Goal: Communication & Community: Participate in discussion

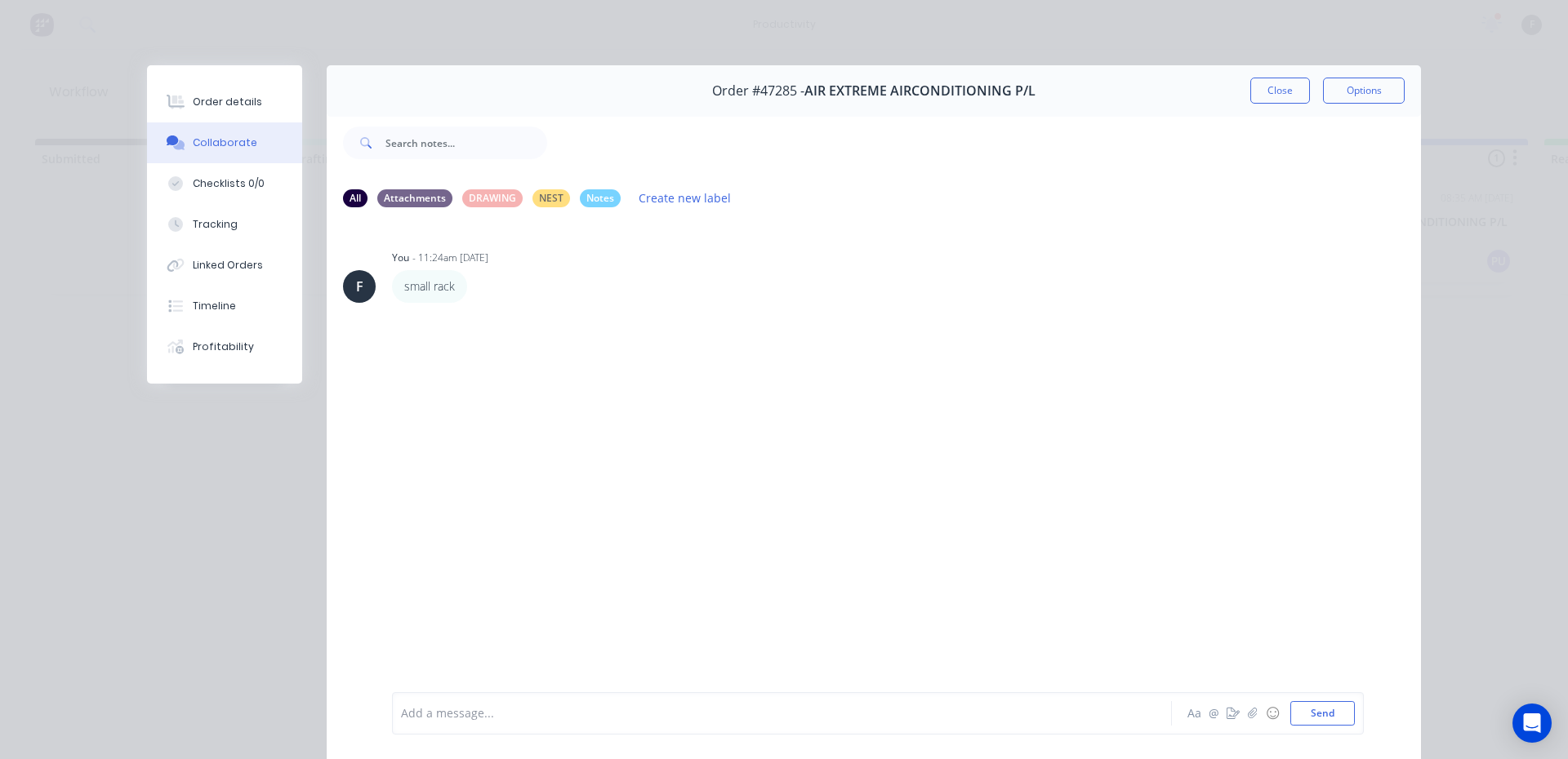
scroll to position [0, 60]
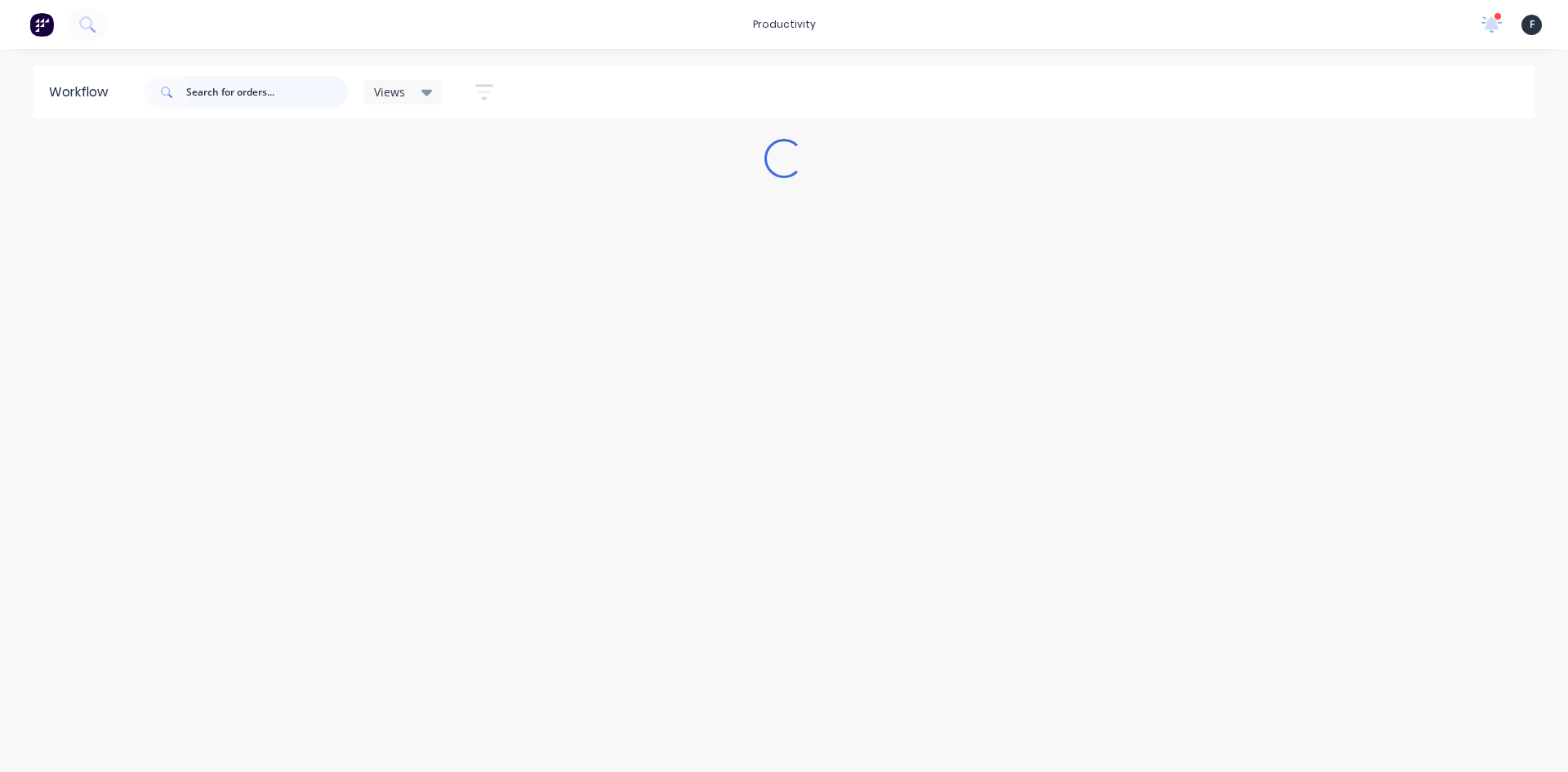
click at [202, 99] on input "text" at bounding box center [266, 92] width 162 height 33
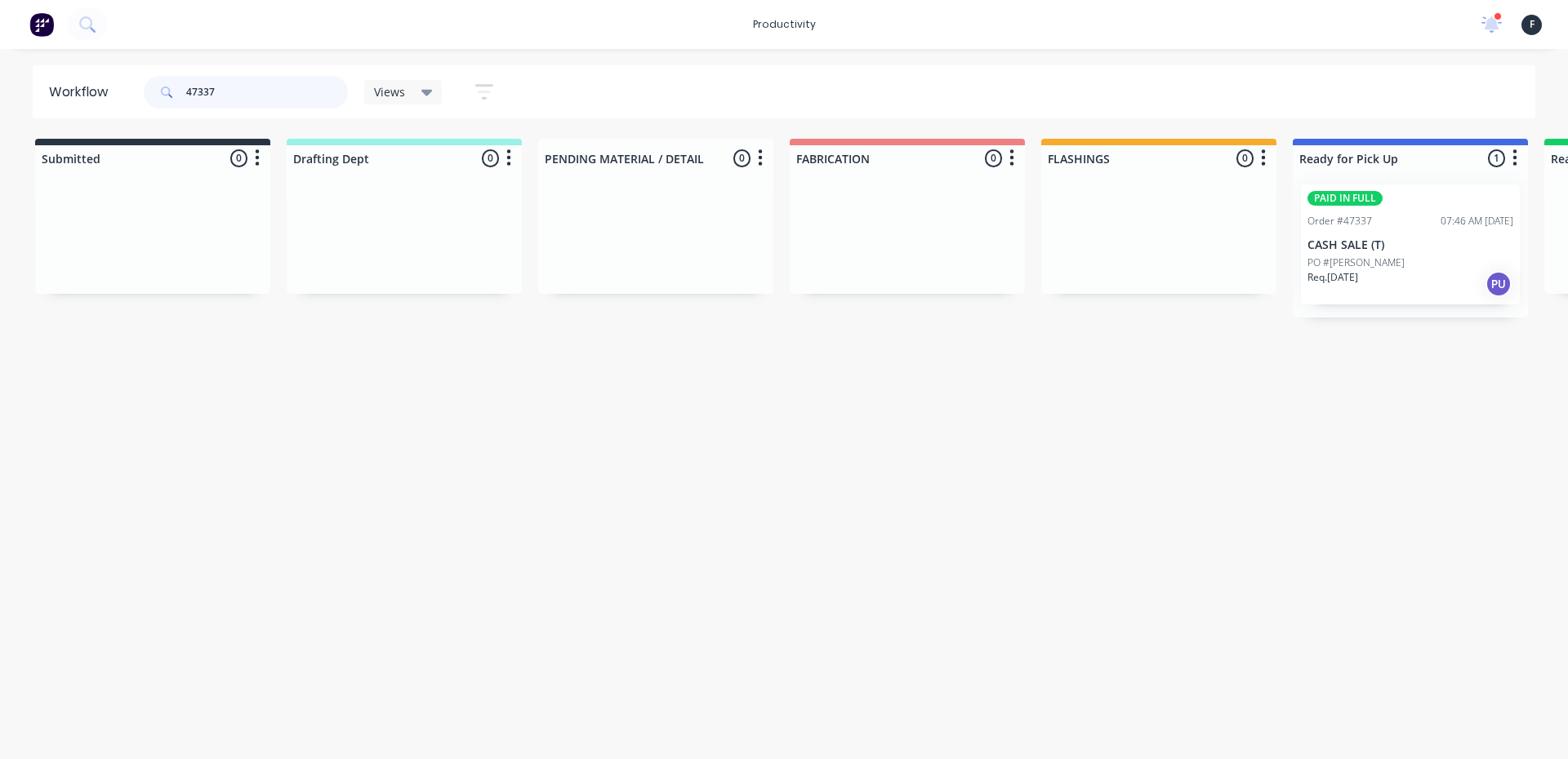
type input "47337"
click at [1372, 273] on div "Req. 28/08/25 PU" at bounding box center [1410, 283] width 206 height 28
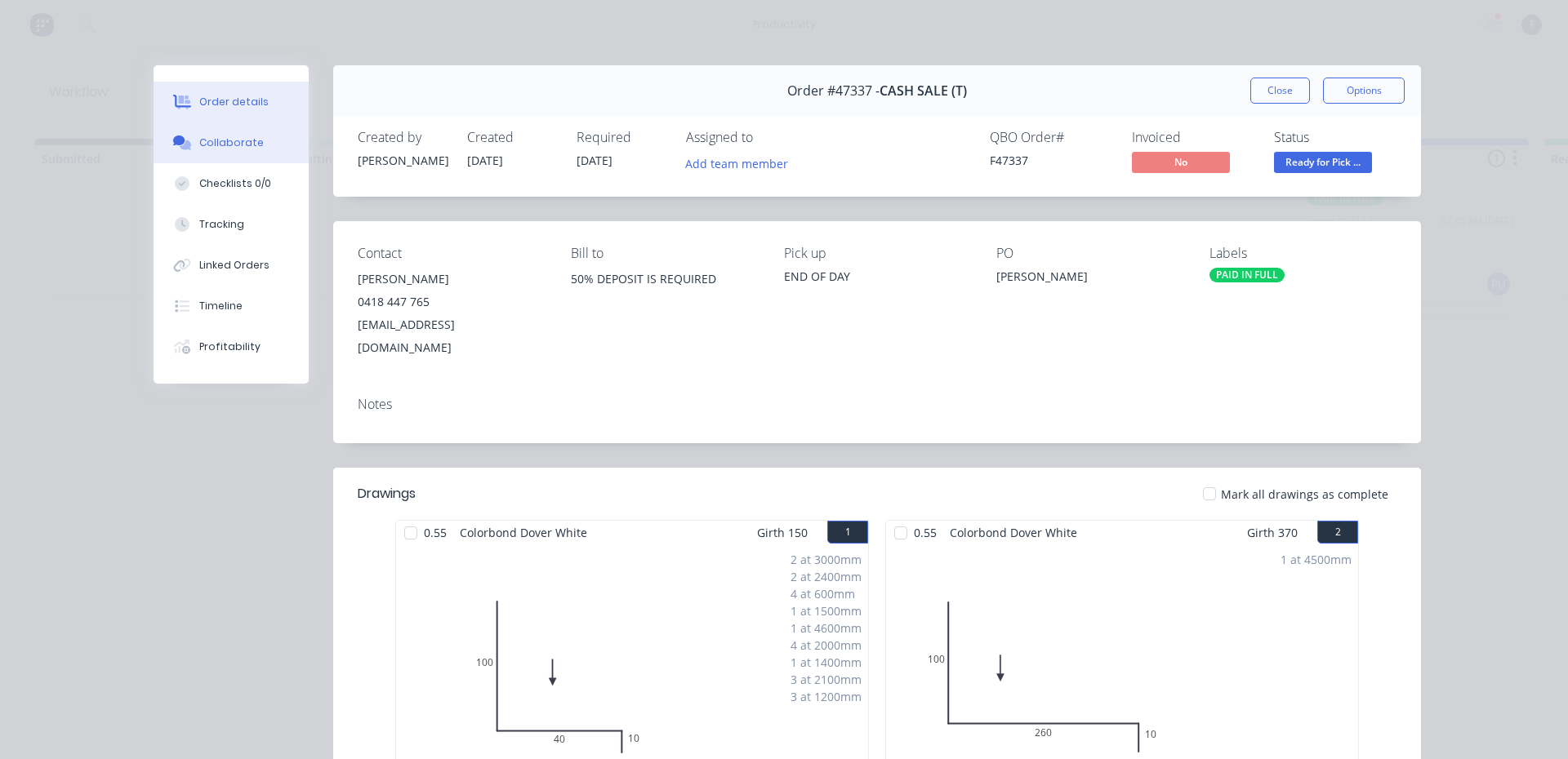
click at [270, 150] on button "Collaborate" at bounding box center [231, 143] width 155 height 41
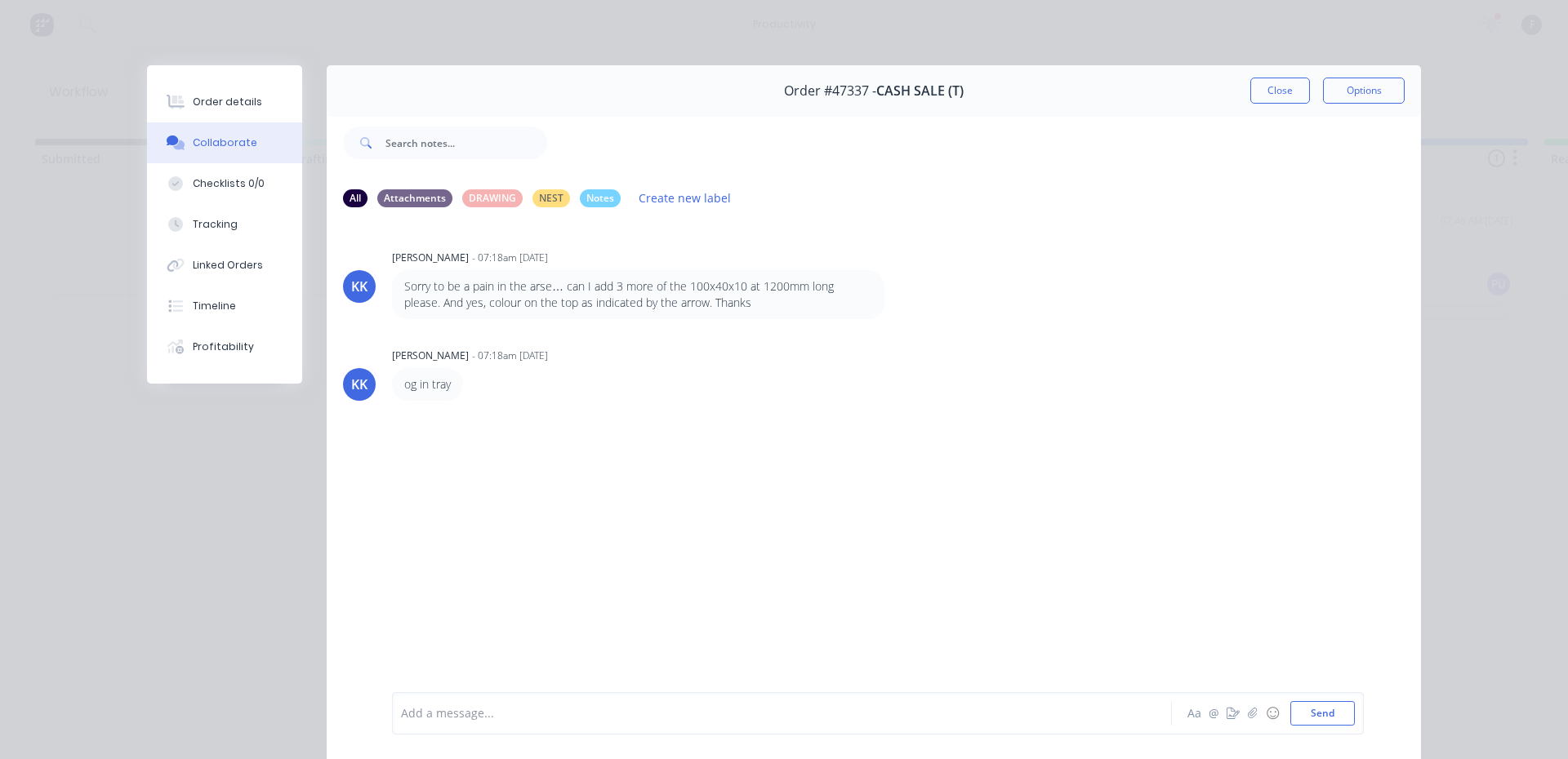
click at [431, 723] on div "Add a message..." at bounding box center [758, 713] width 715 height 24
click at [1281, 92] on button "Close" at bounding box center [1280, 90] width 60 height 26
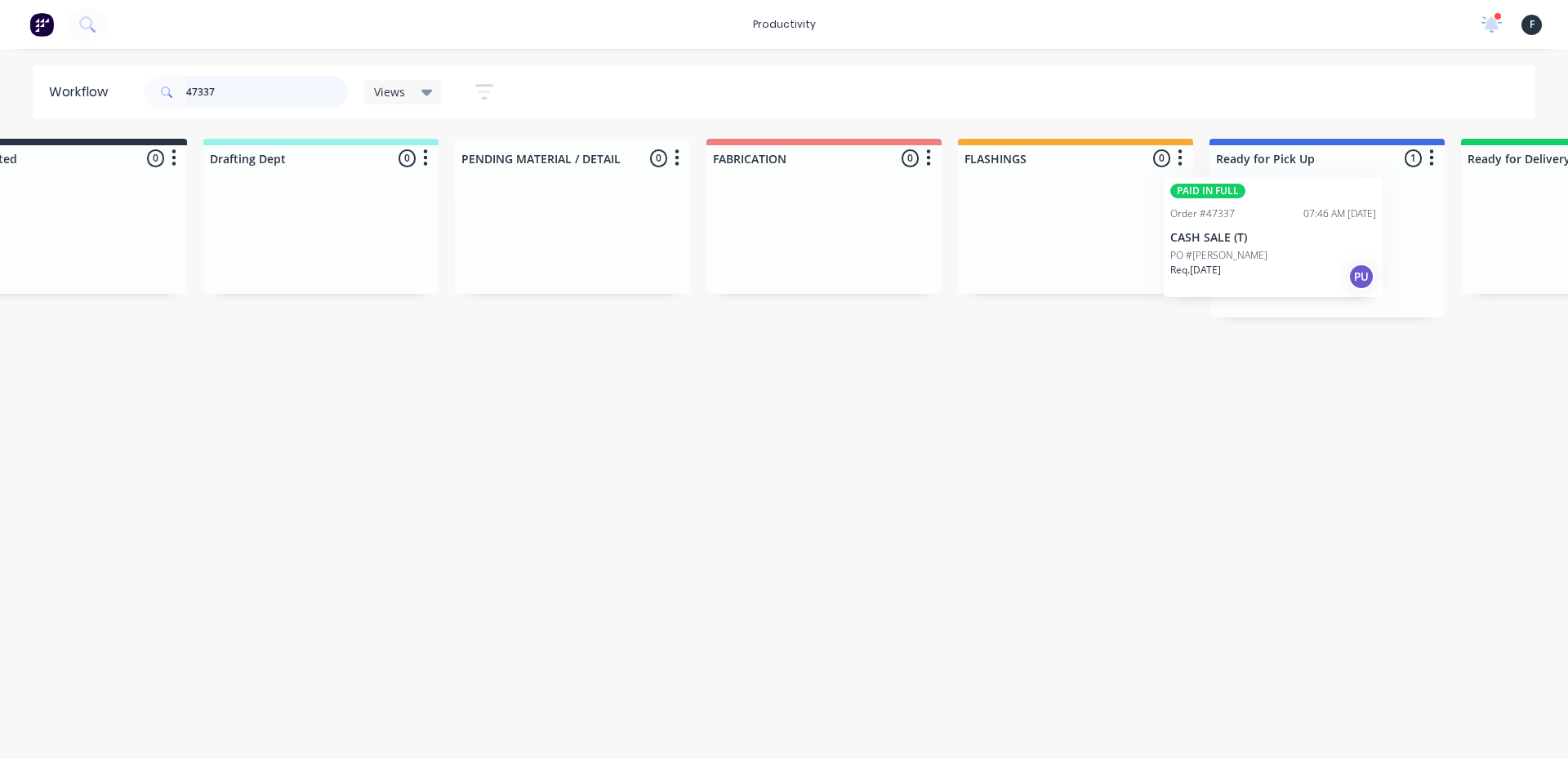
drag, startPoint x: 1398, startPoint y: 284, endPoint x: 1259, endPoint y: 278, distance: 139.1
click at [1259, 278] on div "PAID IN FULL Order #47337 07:46 AM 28/08/25 CASH SALE (T) PO #BEN HODGES Req. 2…" at bounding box center [1327, 245] width 236 height 146
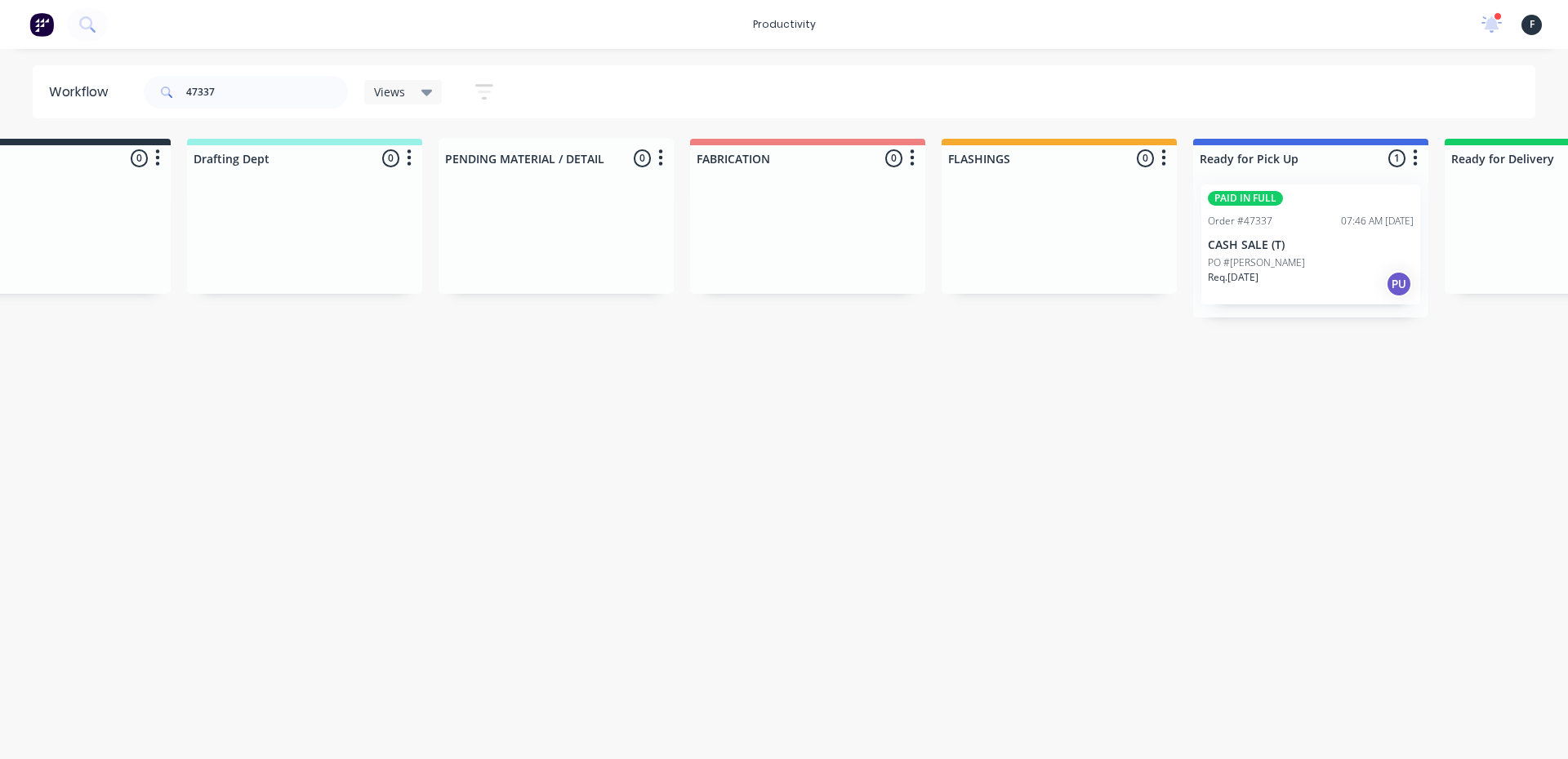
click at [1258, 278] on p "Req. 28/08/25" at bounding box center [1233, 277] width 51 height 14
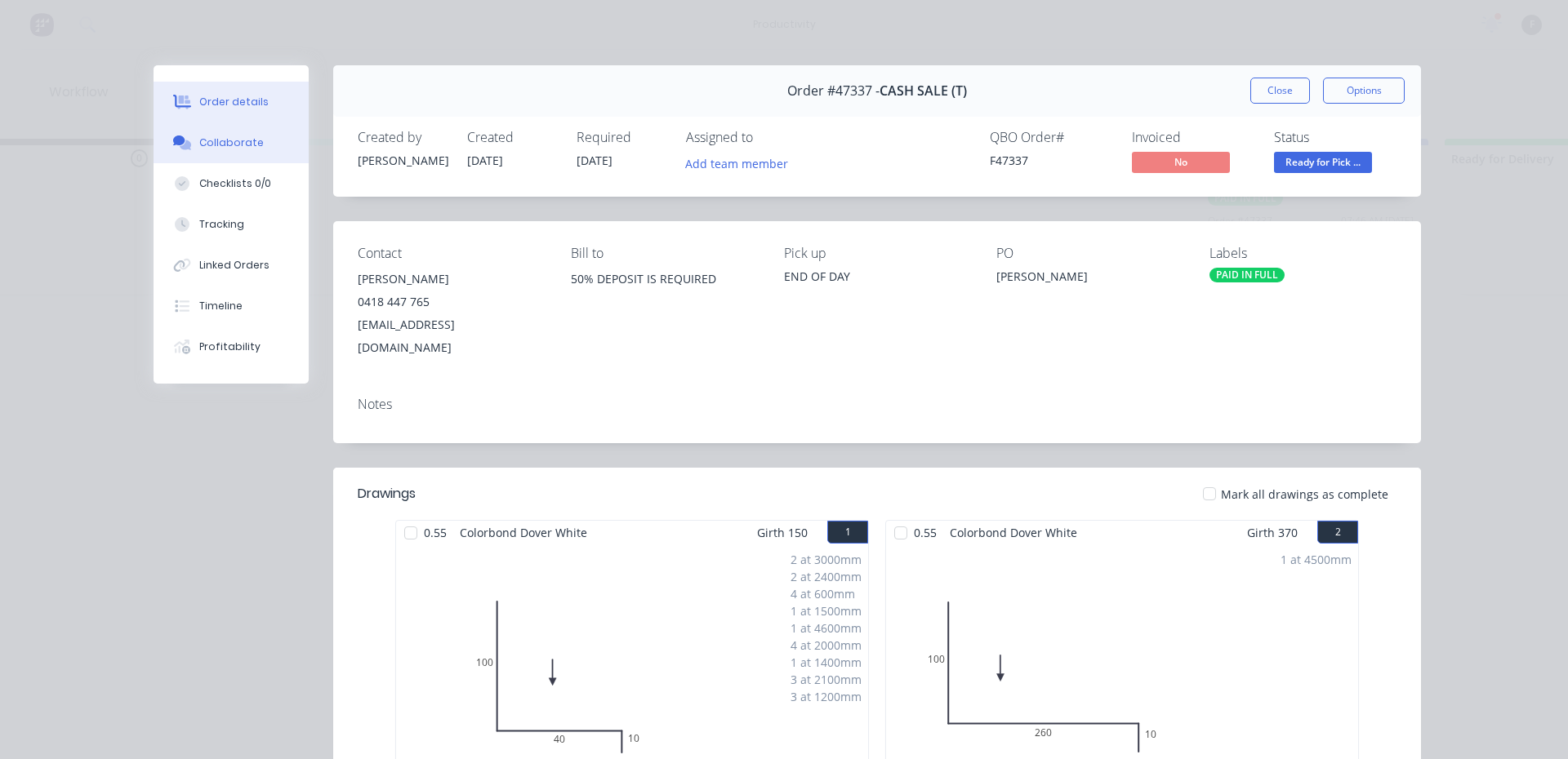
click at [227, 156] on button "Collaborate" at bounding box center [231, 143] width 155 height 41
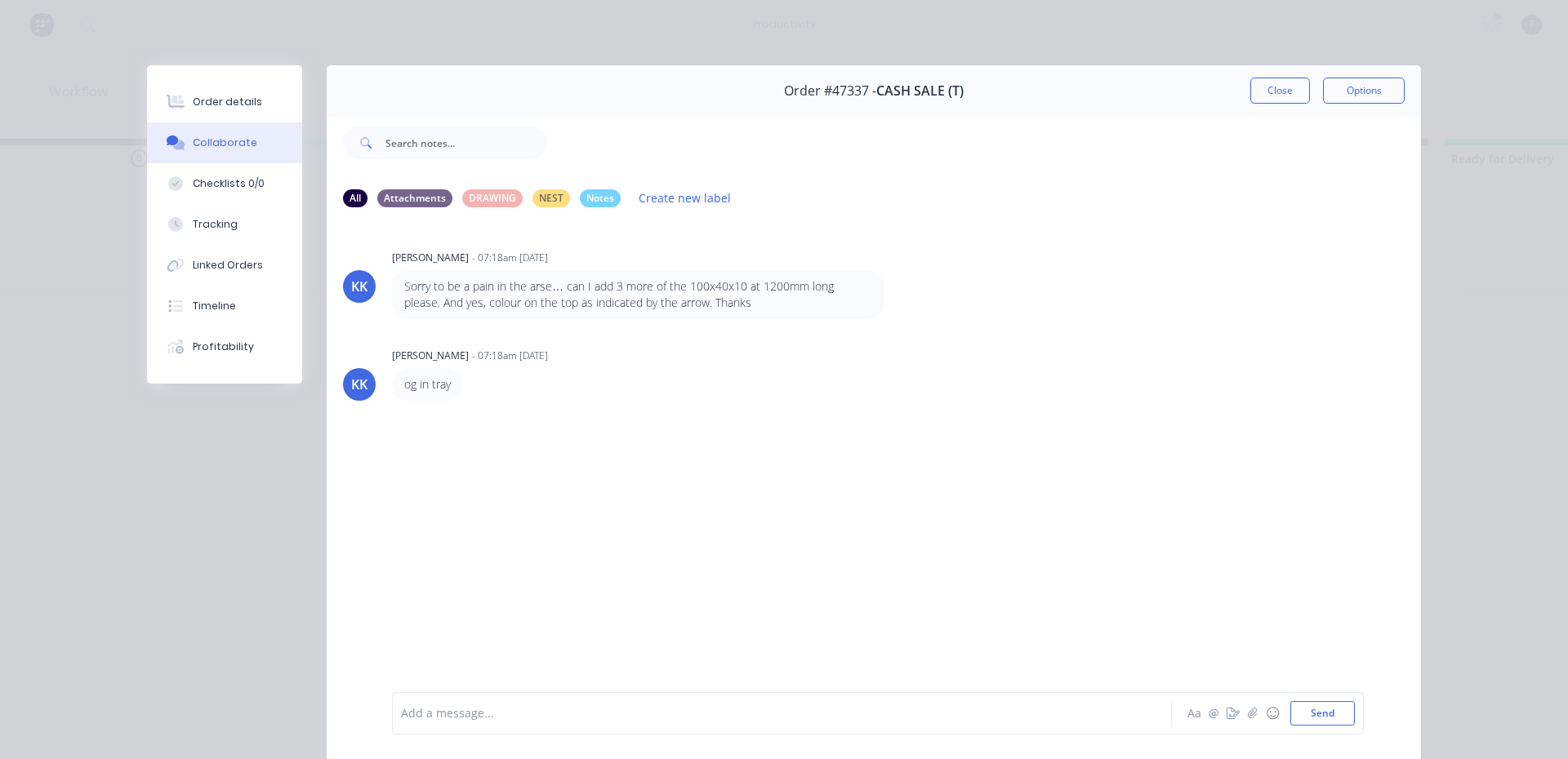
click at [432, 708] on div at bounding box center [759, 714] width 715 height 17
click at [1275, 88] on button "Close" at bounding box center [1280, 90] width 60 height 26
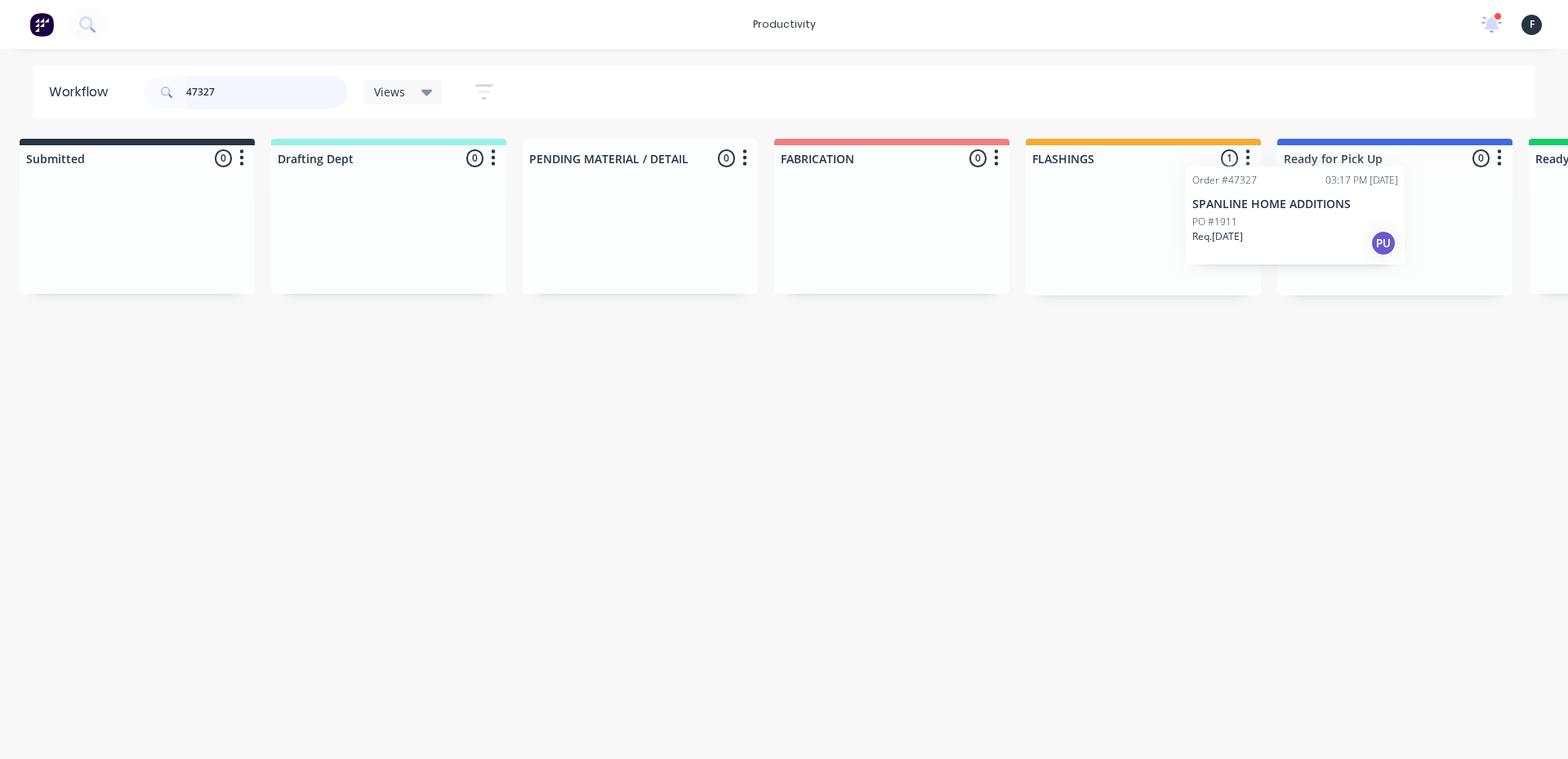
scroll to position [0, 70]
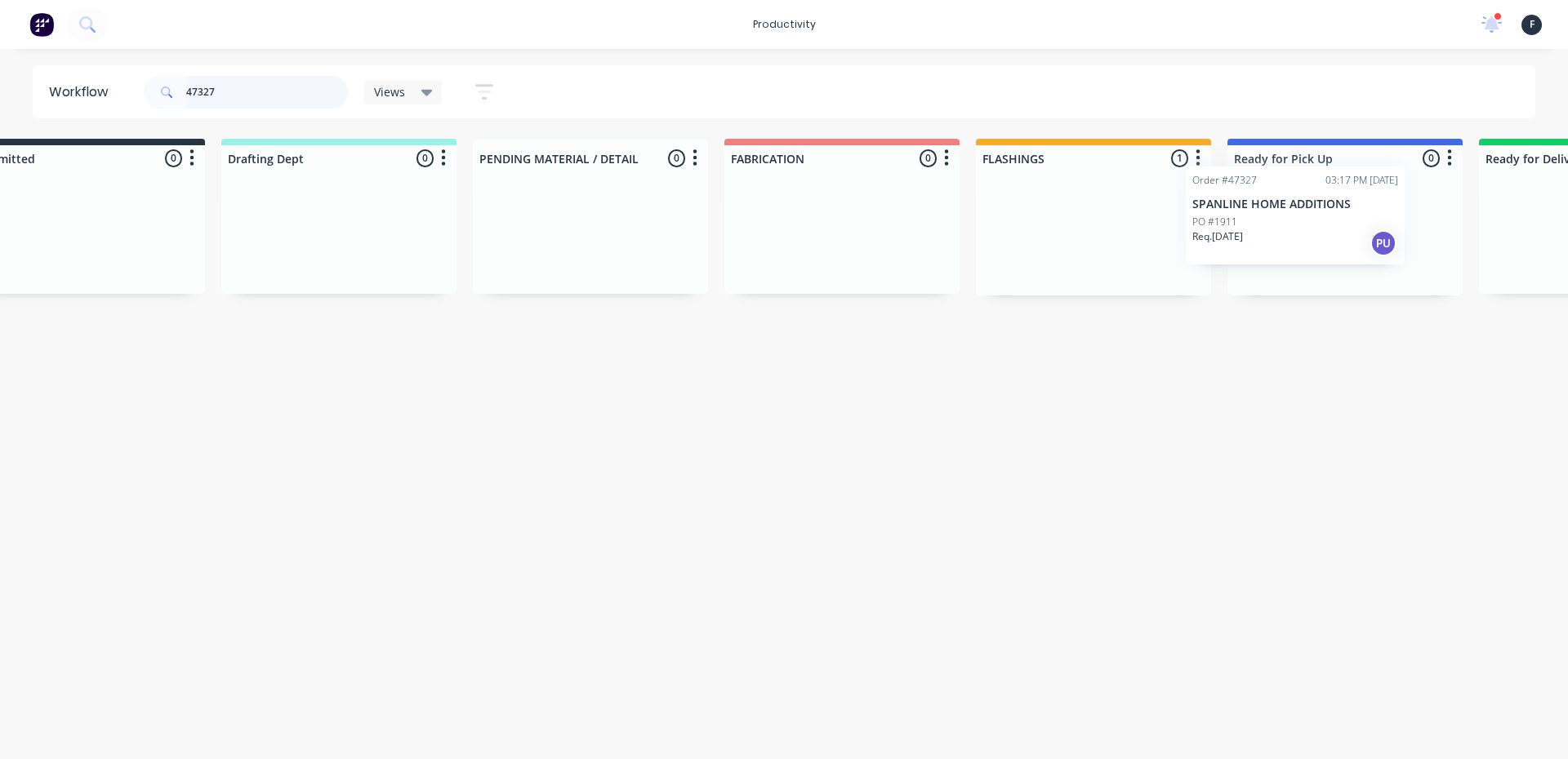
drag, startPoint x: 1091, startPoint y: 261, endPoint x: 1245, endPoint y: 238, distance: 155.7
click at [1245, 238] on div "Submitted 0 Sort By Created date Required date Order number Customer name Most …" at bounding box center [1283, 218] width 2723 height 157
type input "47327"
click at [1256, 236] on div at bounding box center [1341, 234] width 236 height 125
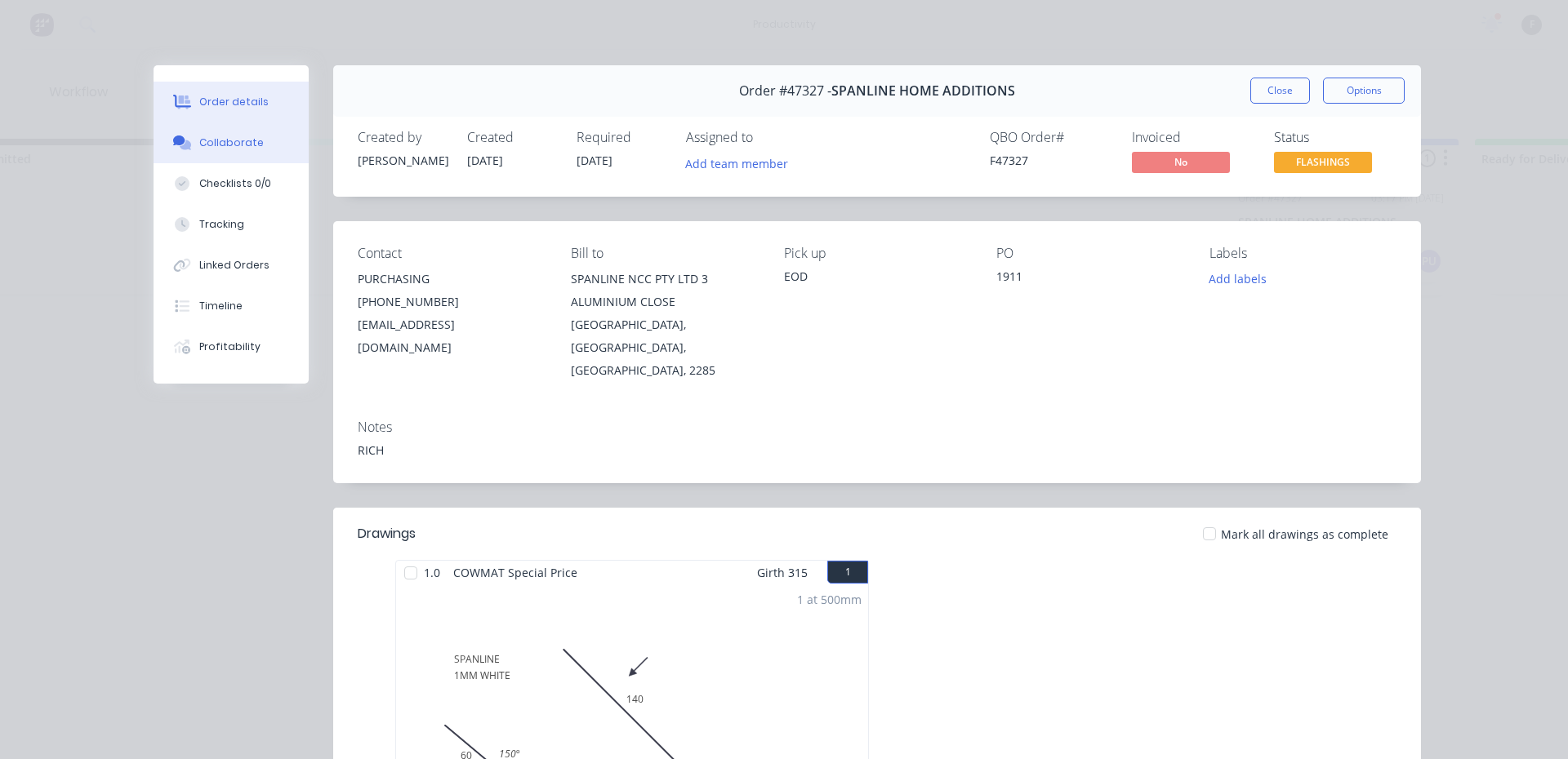
click at [225, 140] on div "Collaborate" at bounding box center [231, 143] width 64 height 14
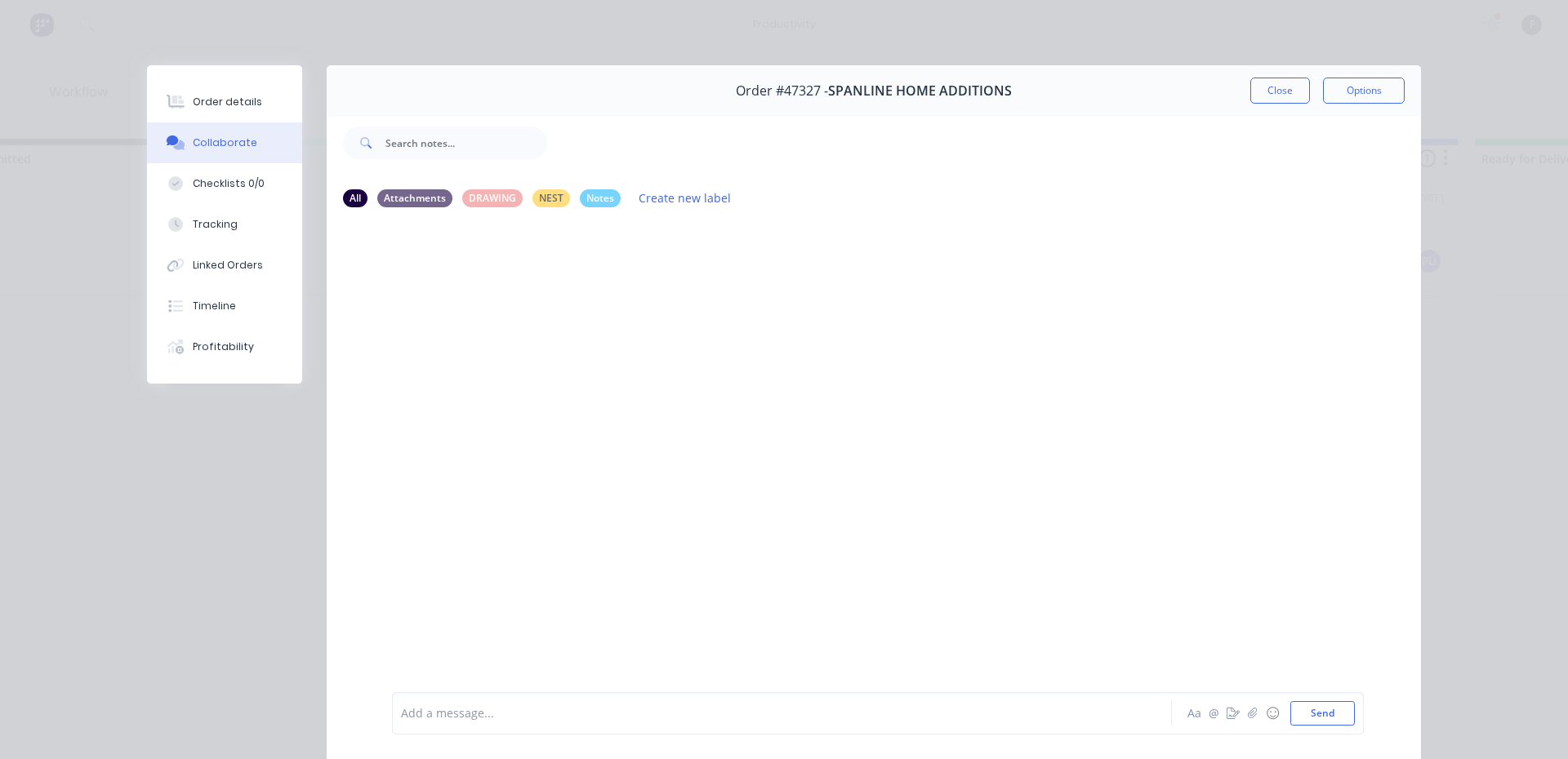
click at [504, 716] on div at bounding box center [759, 714] width 715 height 17
click at [1276, 88] on button "Close" at bounding box center [1280, 90] width 60 height 26
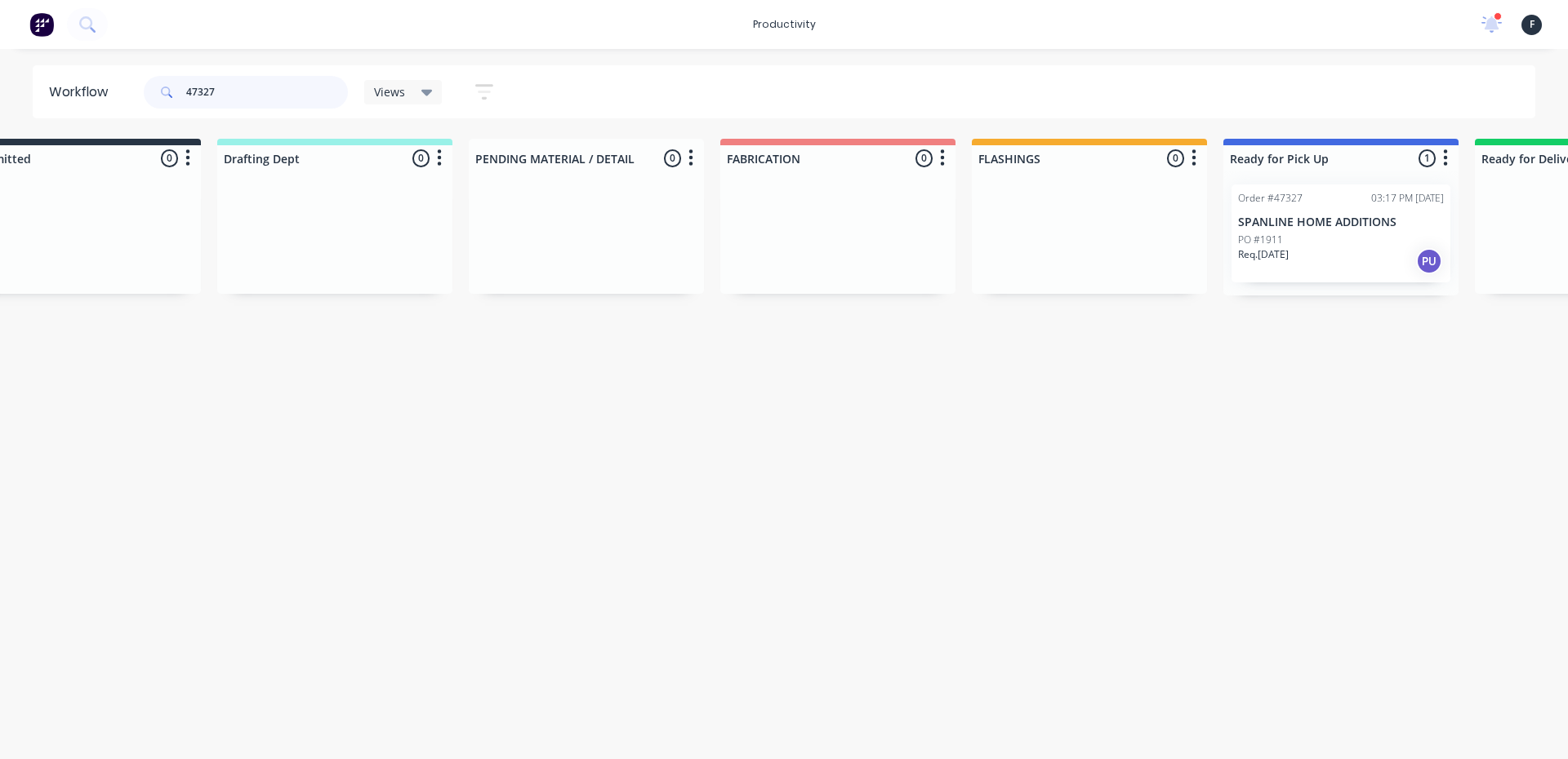
click at [261, 98] on input "47327" at bounding box center [266, 92] width 162 height 32
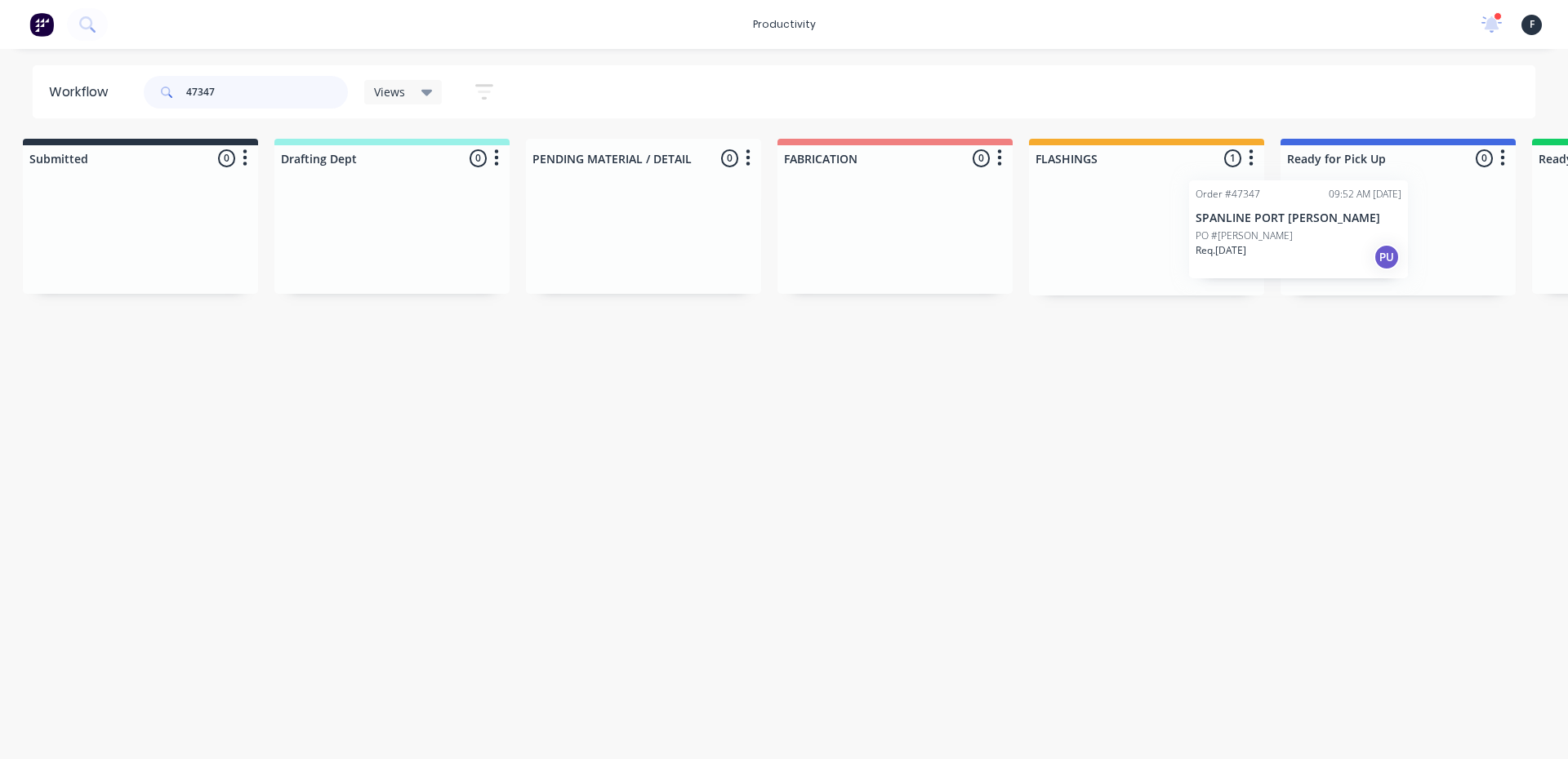
scroll to position [0, 69]
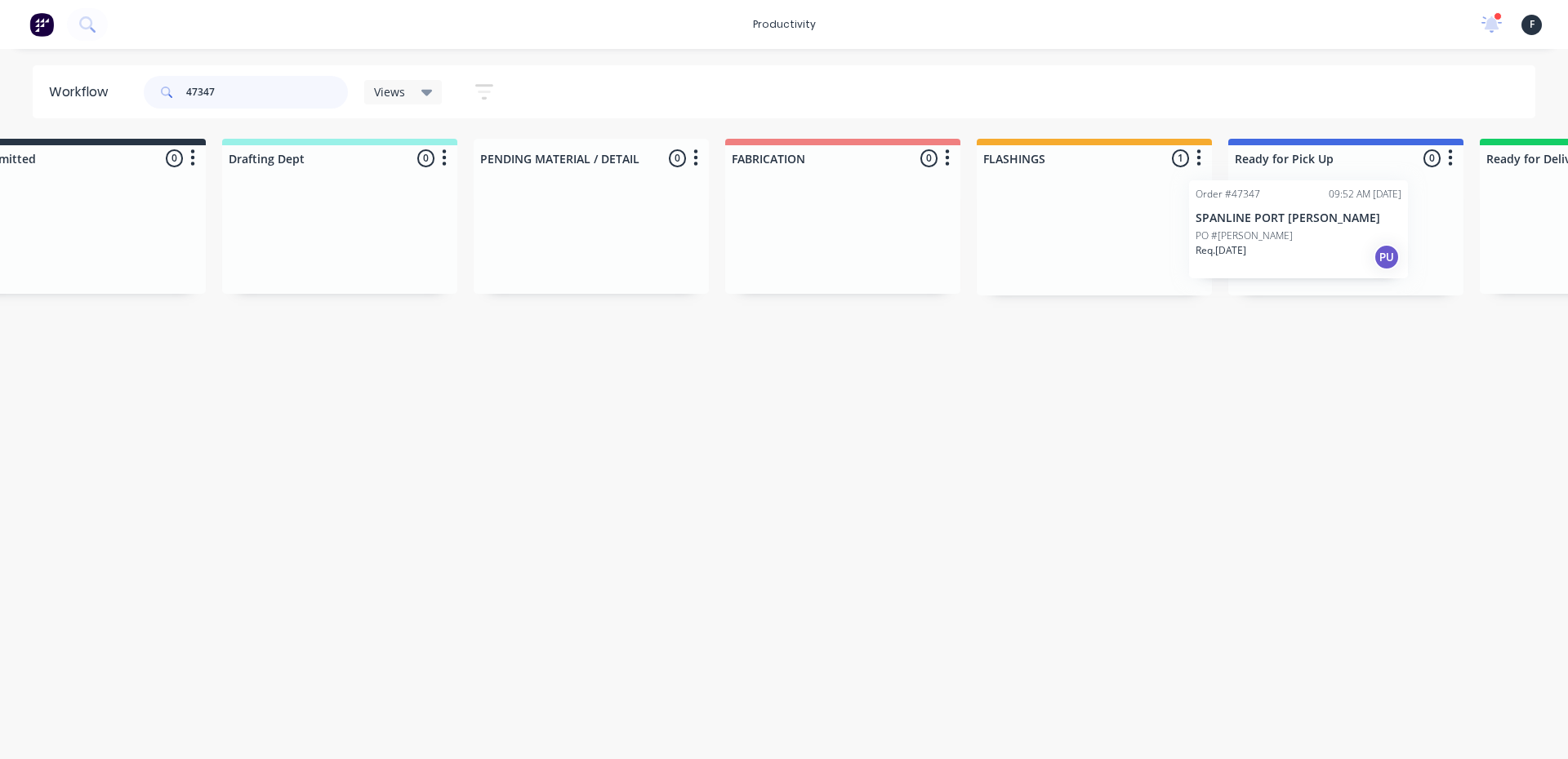
drag, startPoint x: 1147, startPoint y: 231, endPoint x: 1306, endPoint y: 227, distance: 159.1
click at [1306, 227] on div "Submitted 0 Sort By Created date Required date Order number Customer name Most …" at bounding box center [1283, 218] width 2723 height 157
type input "47347"
click at [1314, 222] on div at bounding box center [1341, 234] width 236 height 125
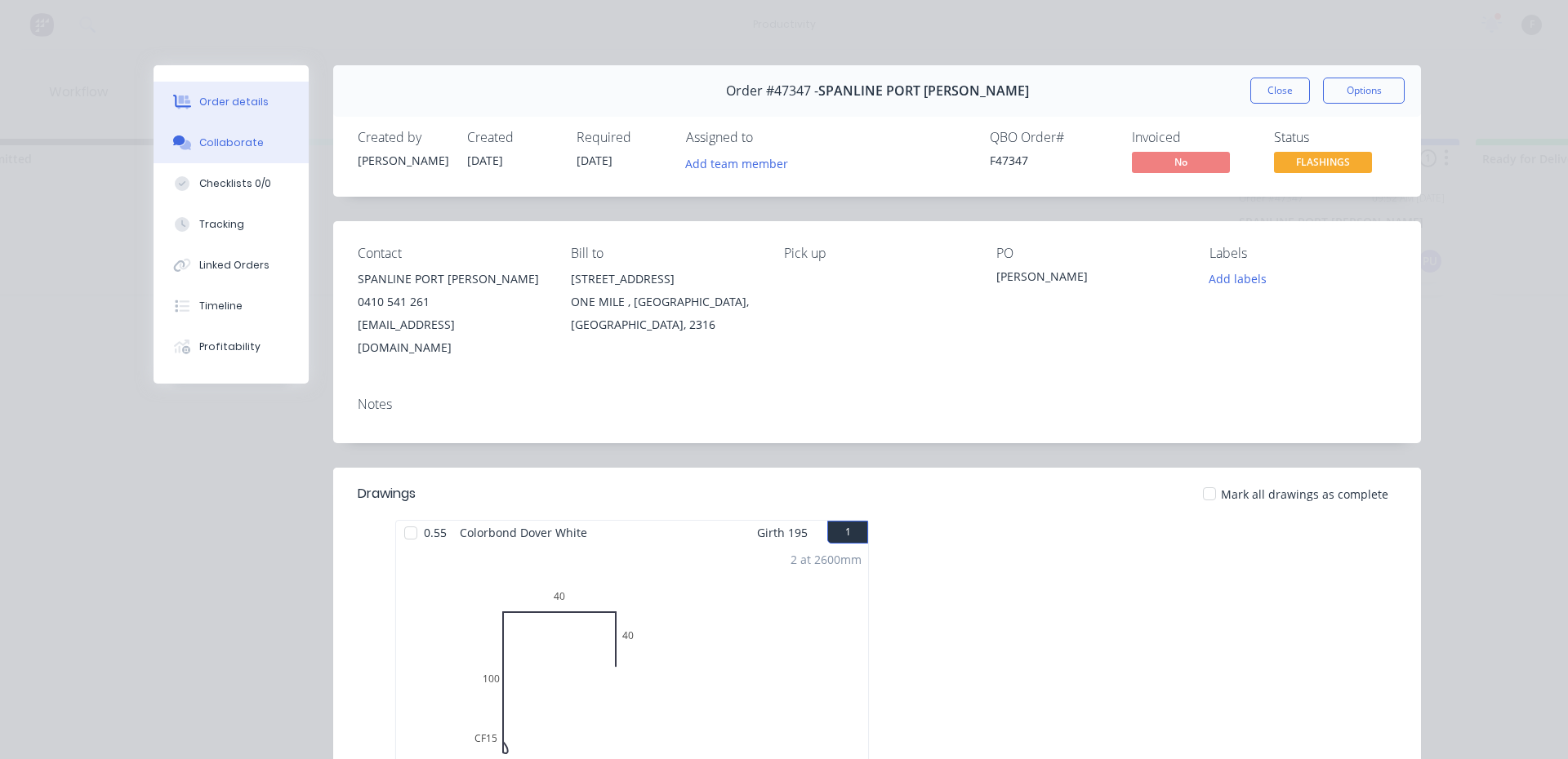
click at [234, 126] on button "Collaborate" at bounding box center [231, 143] width 155 height 41
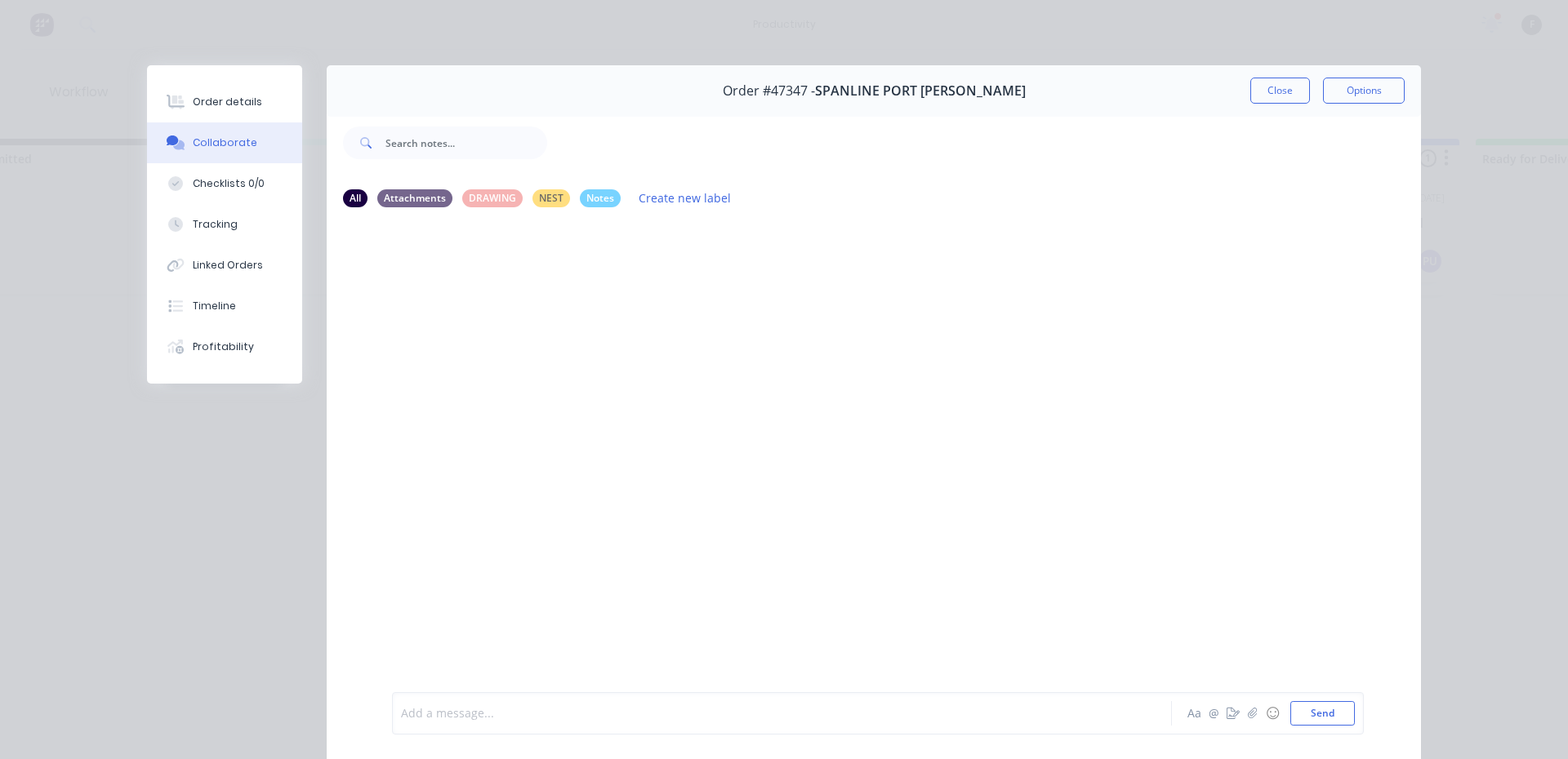
click at [496, 709] on div at bounding box center [759, 714] width 715 height 17
click at [1281, 95] on button "Close" at bounding box center [1280, 90] width 60 height 26
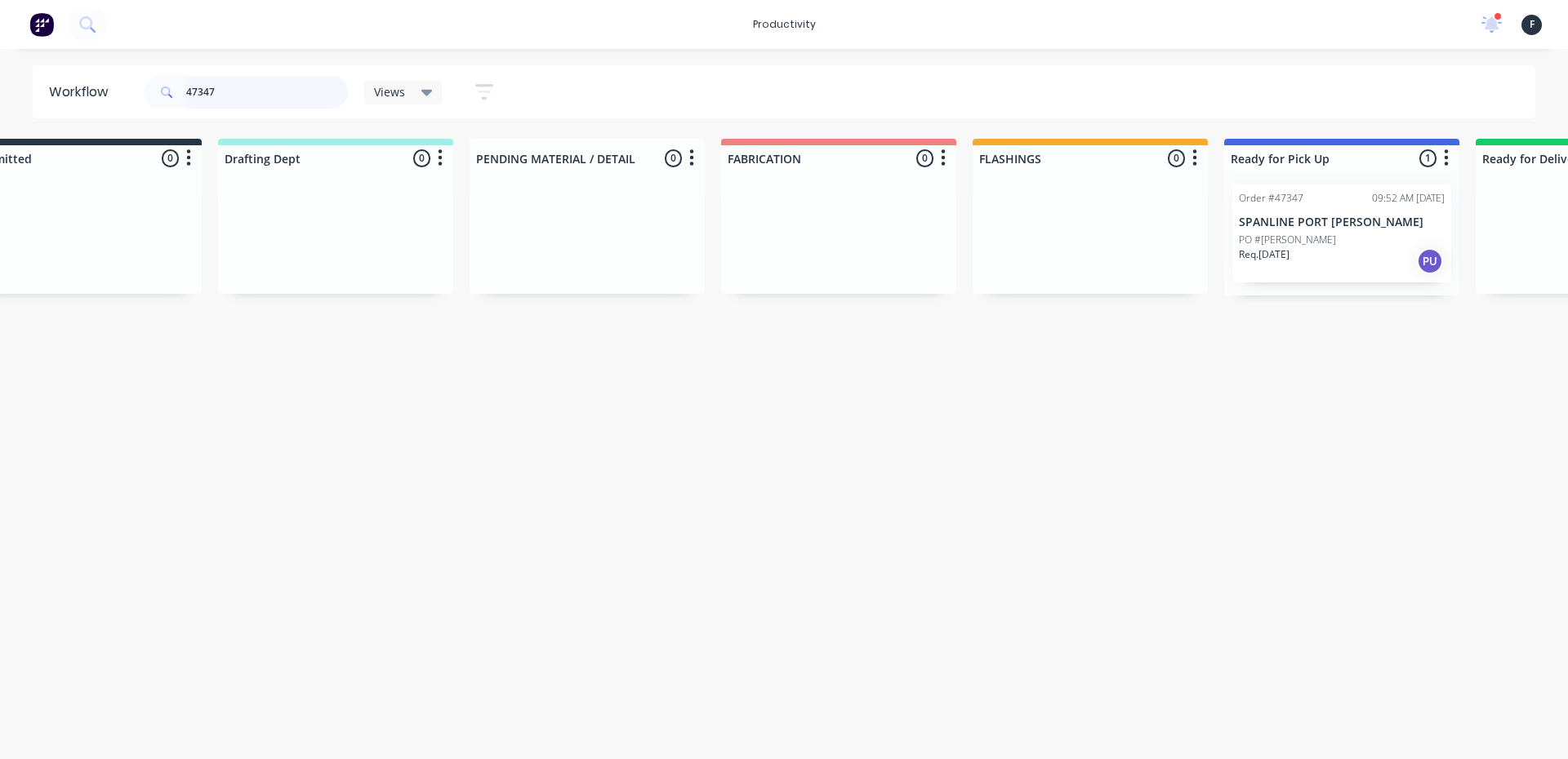
click at [235, 83] on input "47347" at bounding box center [266, 92] width 162 height 32
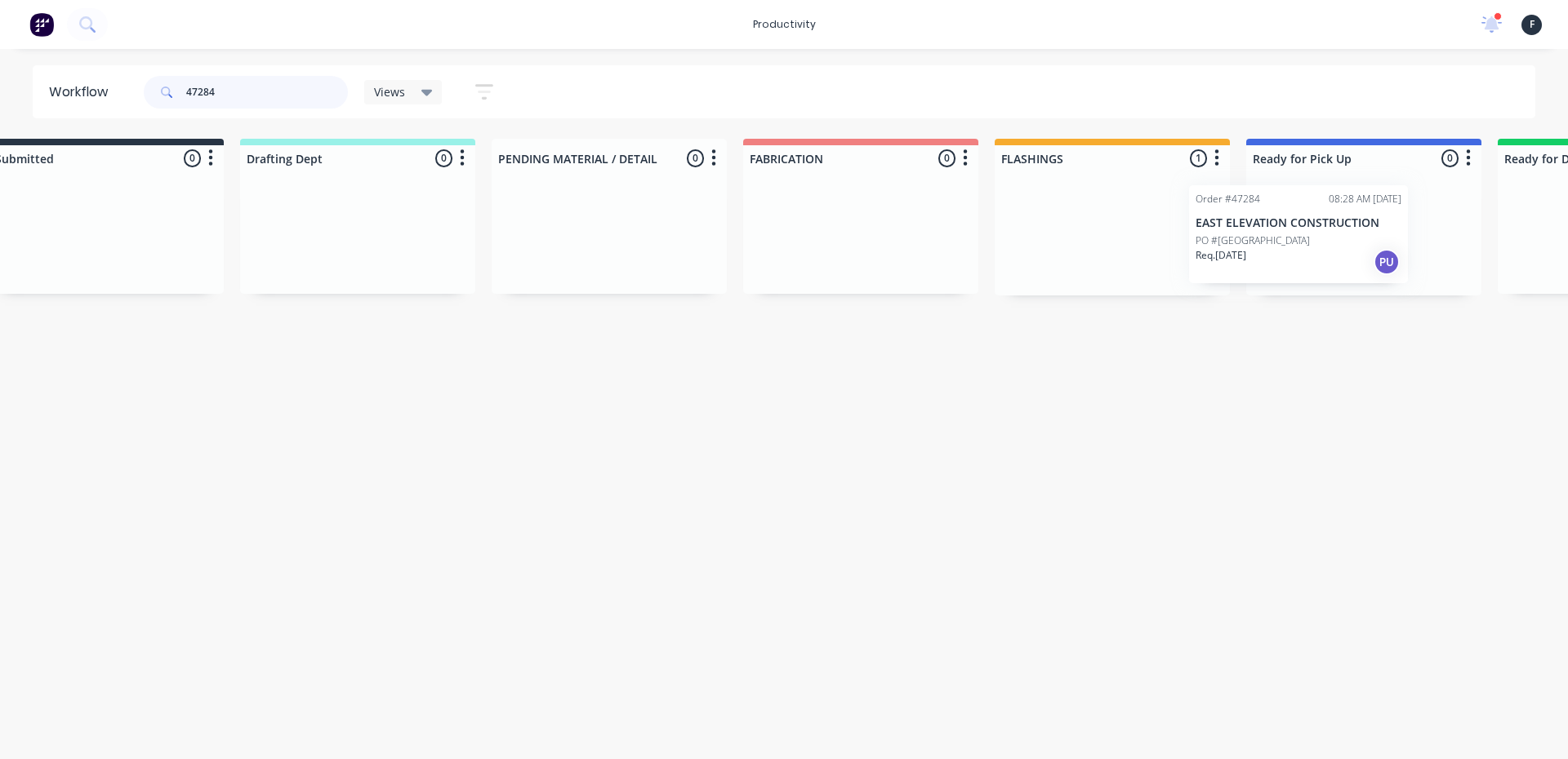
scroll to position [0, 67]
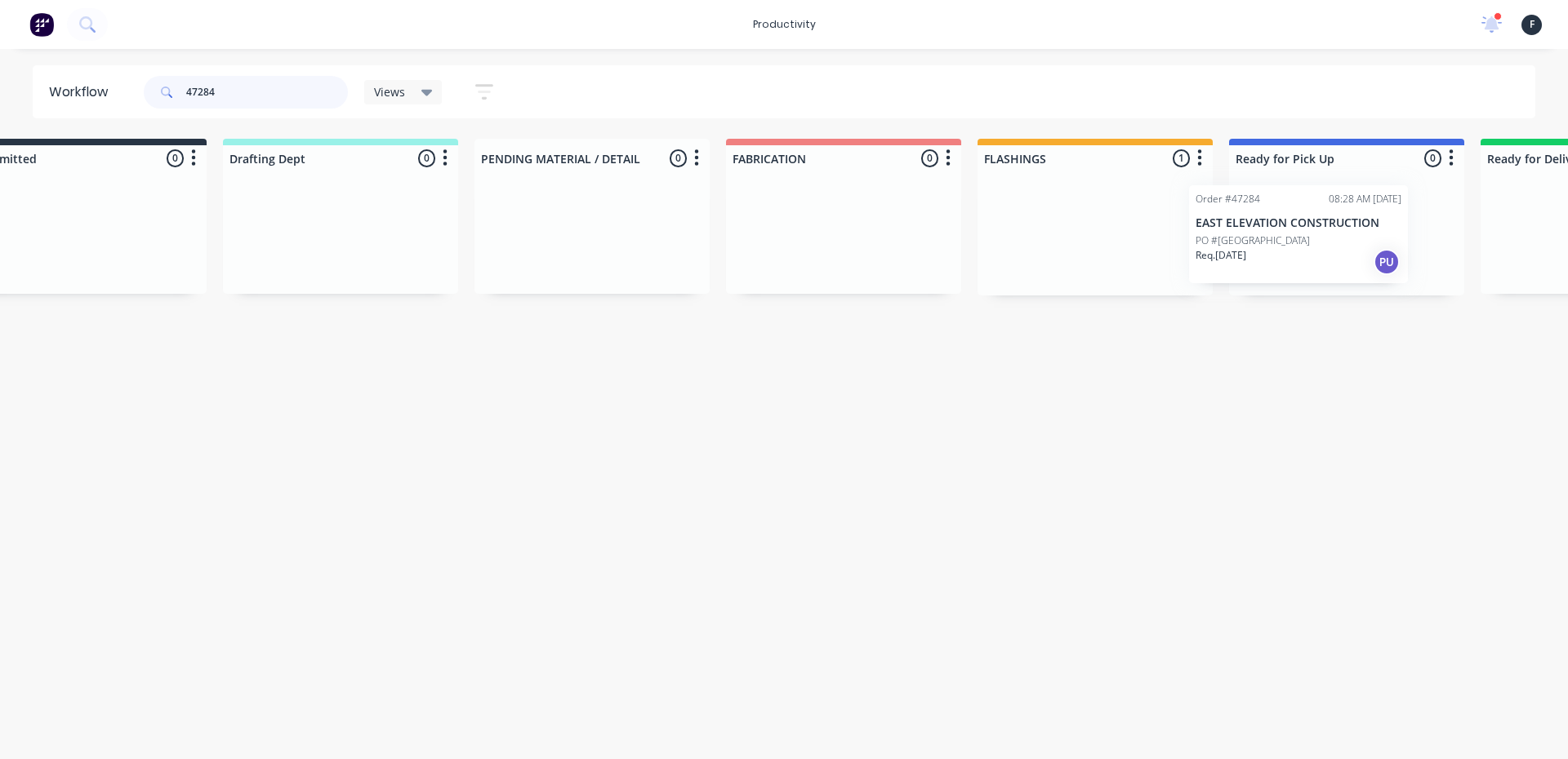
drag, startPoint x: 1112, startPoint y: 248, endPoint x: 1260, endPoint y: 249, distance: 148.0
click at [1260, 249] on div "Submitted 0 Sort By Created date Required date Order number Customer name Most …" at bounding box center [1285, 218] width 2723 height 157
type input "47284"
click at [1298, 246] on div at bounding box center [1343, 234] width 236 height 125
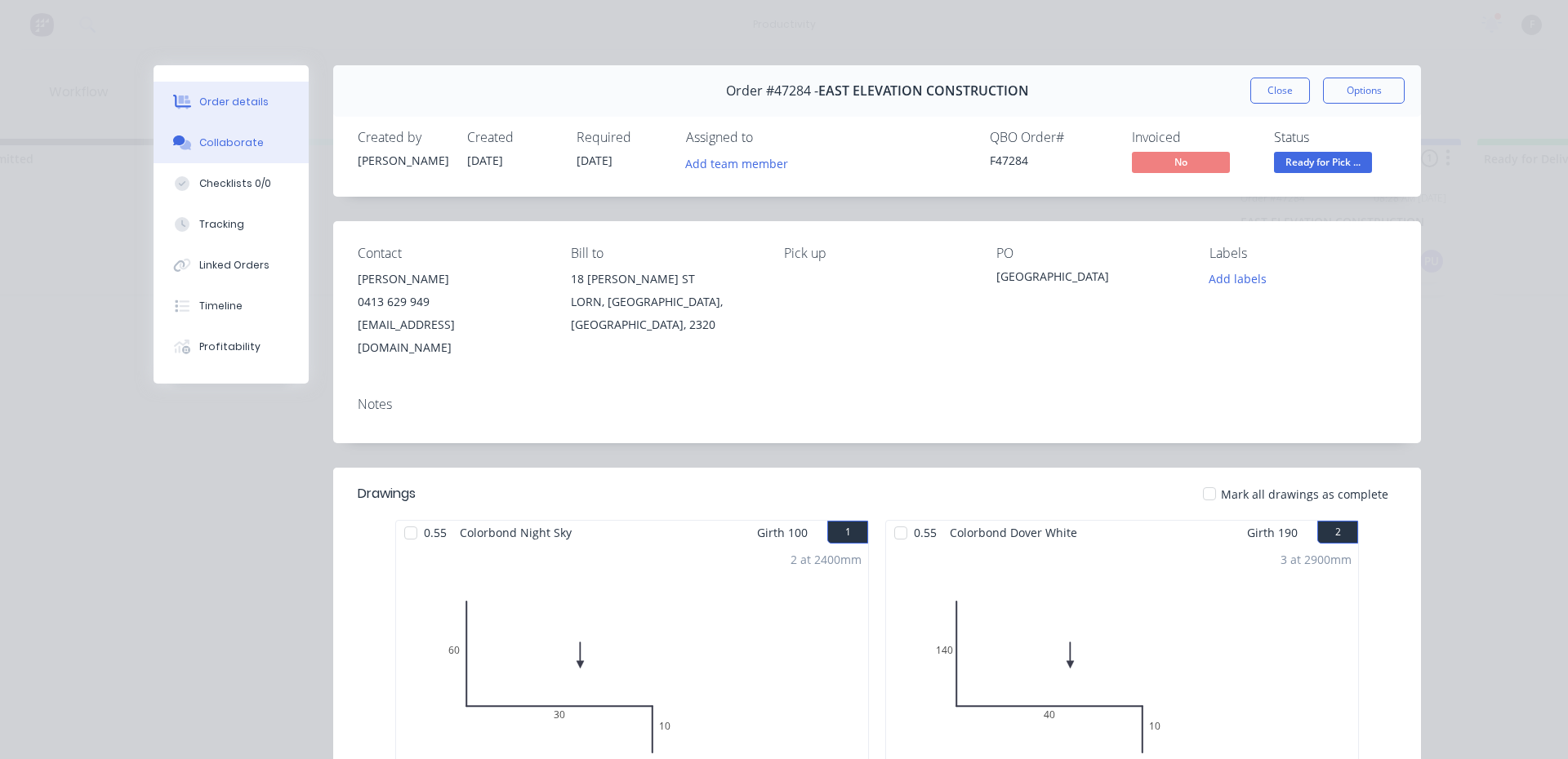
click at [236, 133] on button "Collaborate" at bounding box center [231, 143] width 155 height 41
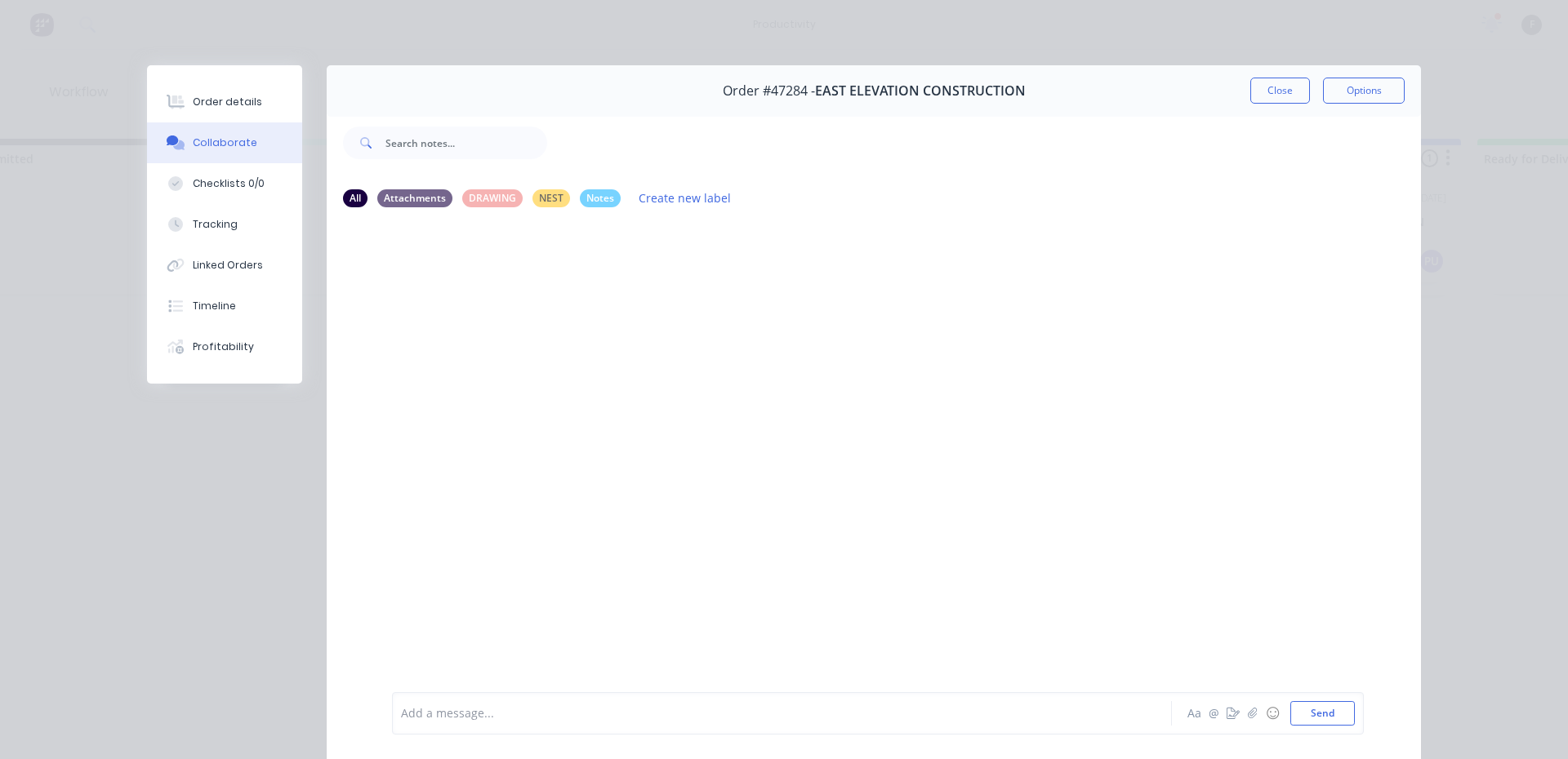
click at [517, 727] on div "Add a message... Aa @ ☺ Send" at bounding box center [877, 713] width 972 height 42
click at [527, 717] on div at bounding box center [759, 714] width 715 height 17
